Goal: Task Accomplishment & Management: Manage account settings

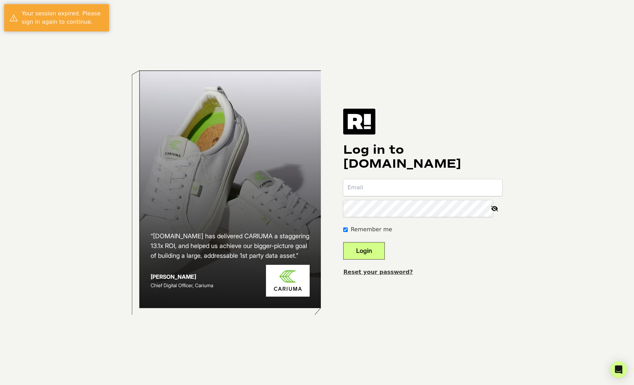
type input "[PERSON_NAME][EMAIL_ADDRESS][DOMAIN_NAME]"
click at [378, 247] on button "Login" at bounding box center [364, 250] width 42 height 17
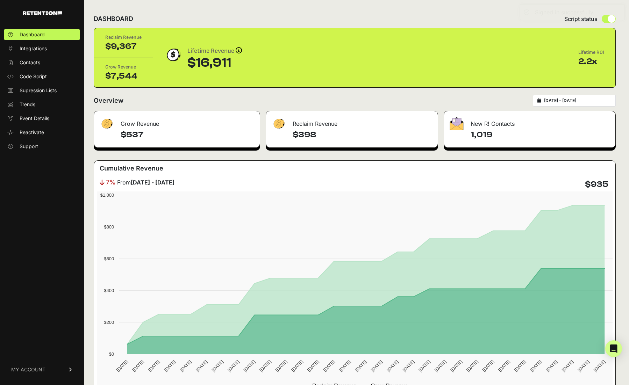
click at [49, 369] on link "MY ACCOUNT" at bounding box center [41, 369] width 75 height 21
click at [32, 345] on span "Billing" at bounding box center [26, 346] width 13 height 7
